Goal: Task Accomplishment & Management: Use online tool/utility

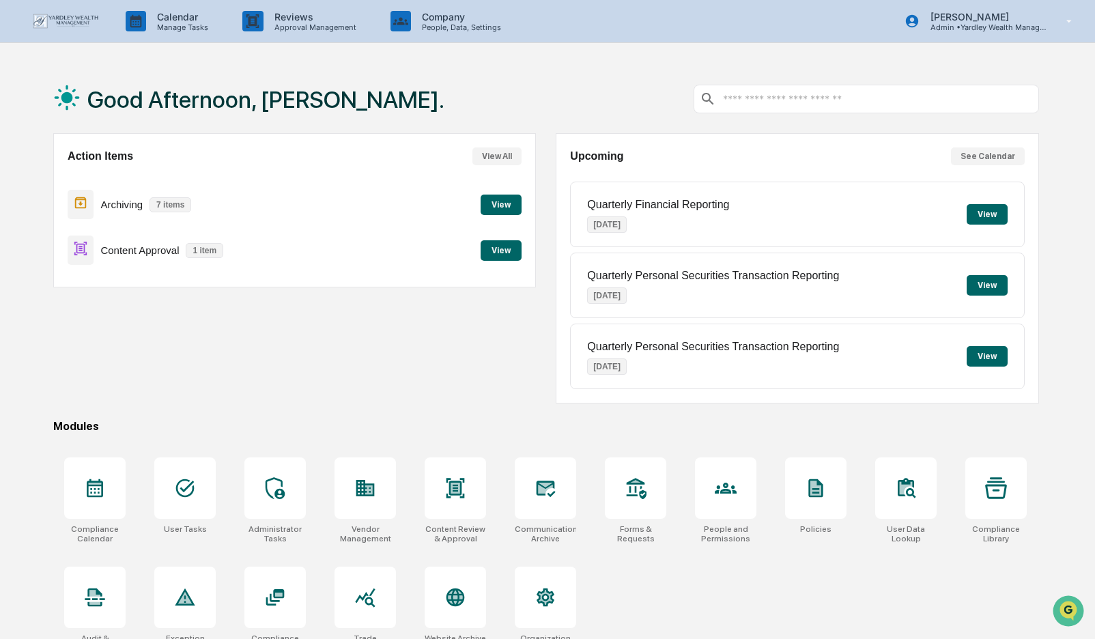
click at [500, 251] on button "View" at bounding box center [501, 250] width 41 height 20
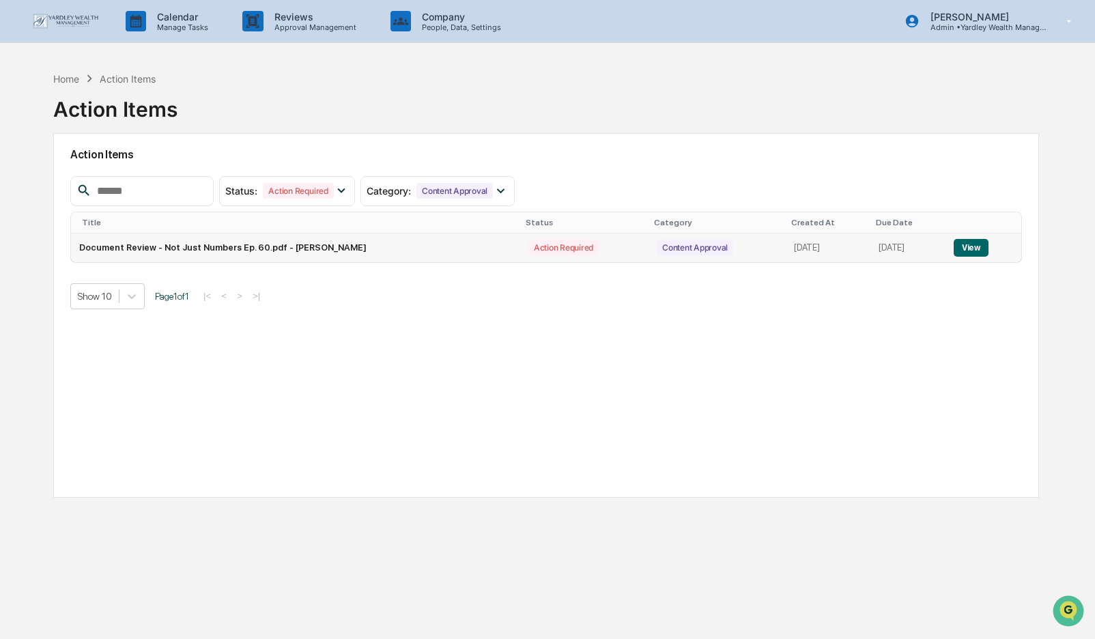
click at [978, 249] on button "View" at bounding box center [971, 248] width 35 height 18
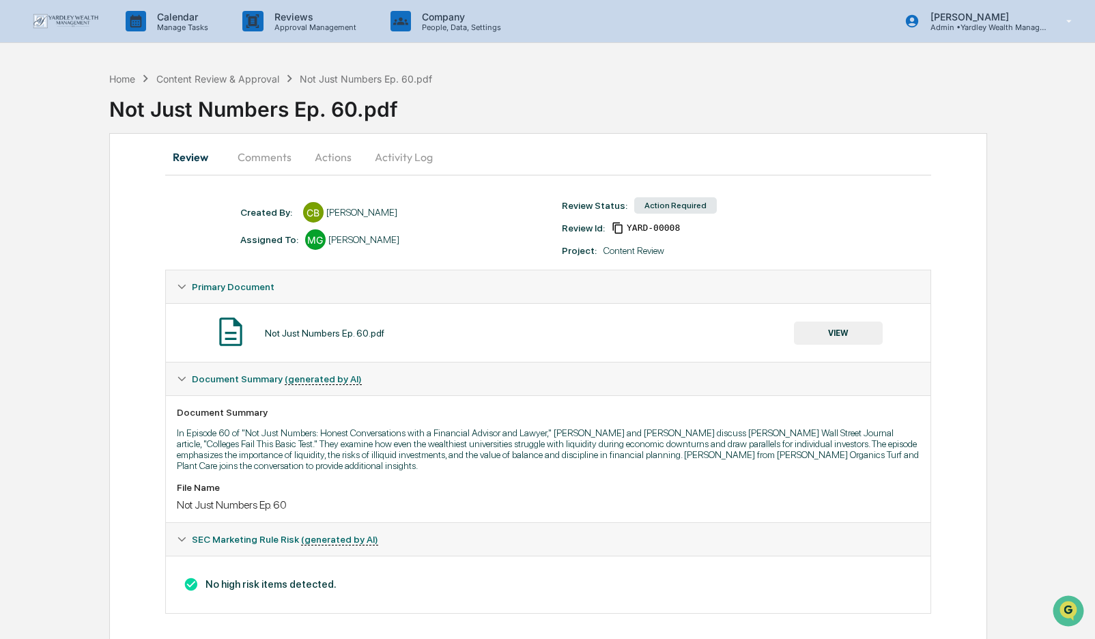
click at [333, 154] on button "Actions" at bounding box center [332, 157] width 61 height 33
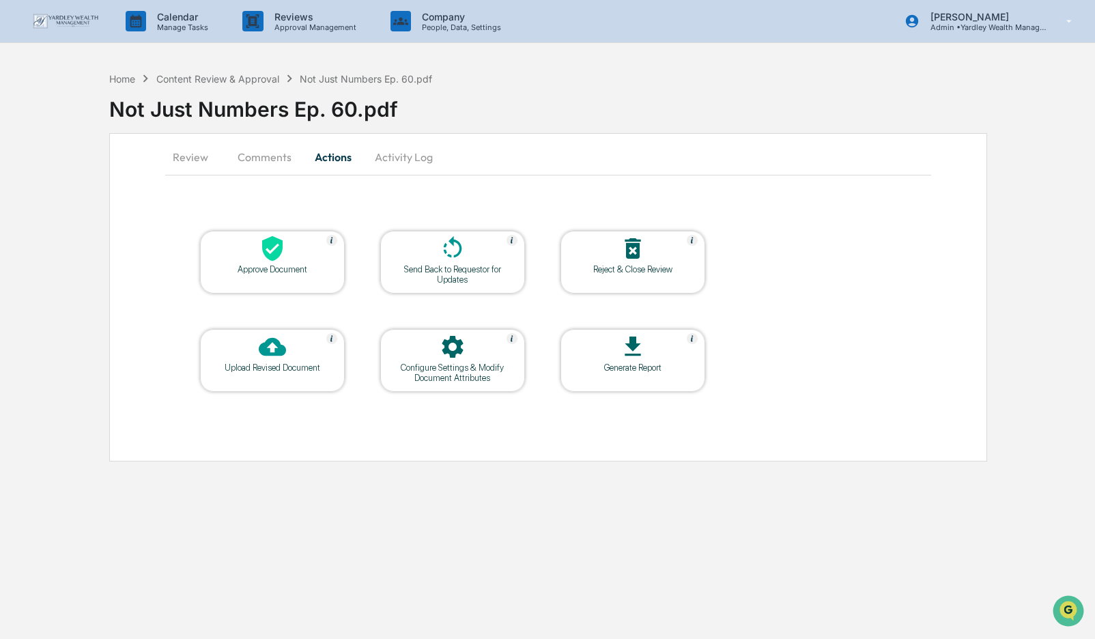
click at [274, 253] on icon at bounding box center [272, 248] width 20 height 25
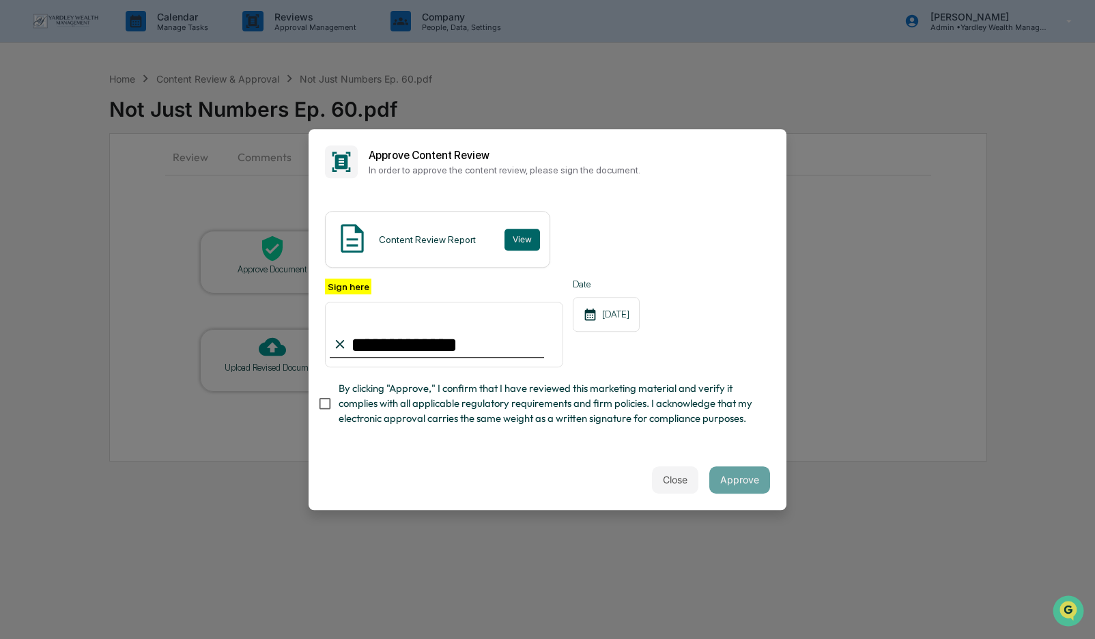
type input "**********"
click at [741, 484] on button "Approve" at bounding box center [739, 479] width 61 height 27
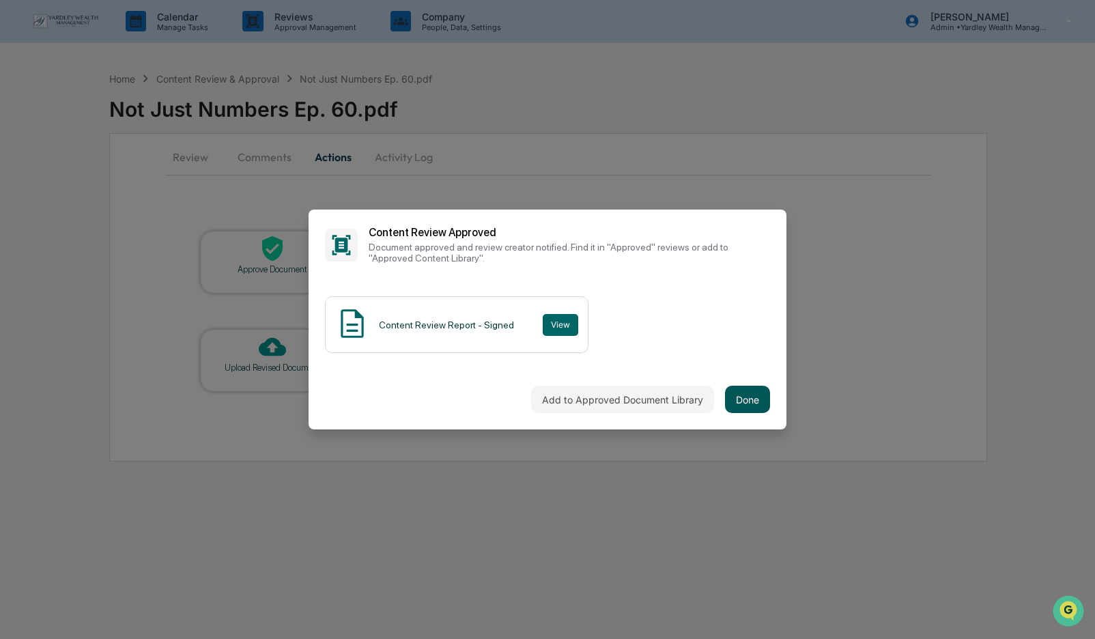
click at [753, 395] on button "Done" at bounding box center [747, 399] width 45 height 27
